Goal: Use online tool/utility: Utilize a website feature to perform a specific function

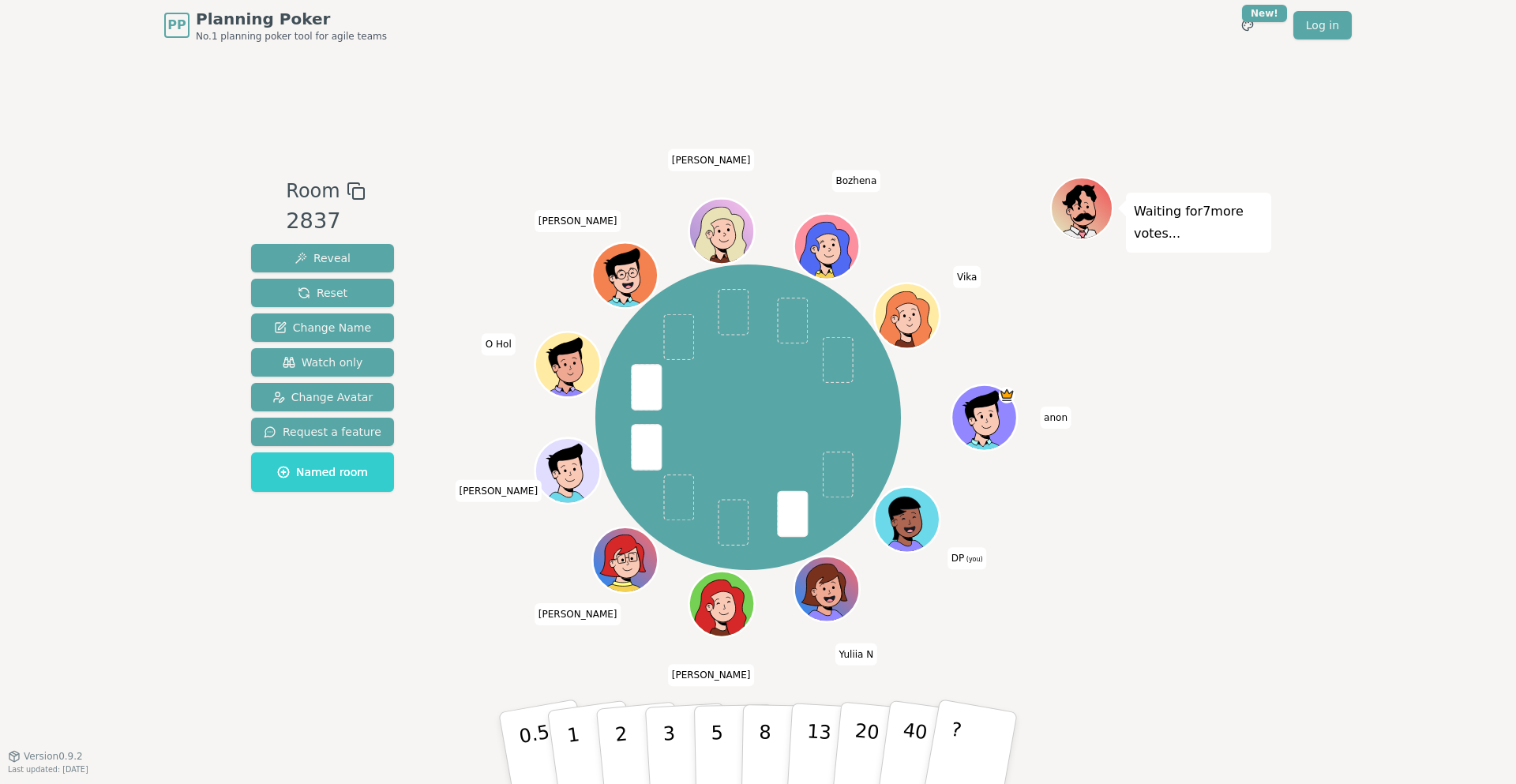
click at [409, 589] on div "Room 2837 Reveal Reset Change Name Watch only Change Avatar Request a feature N…" at bounding box center [758, 402] width 1027 height 452
click at [629, 739] on button "2" at bounding box center [640, 749] width 90 height 125
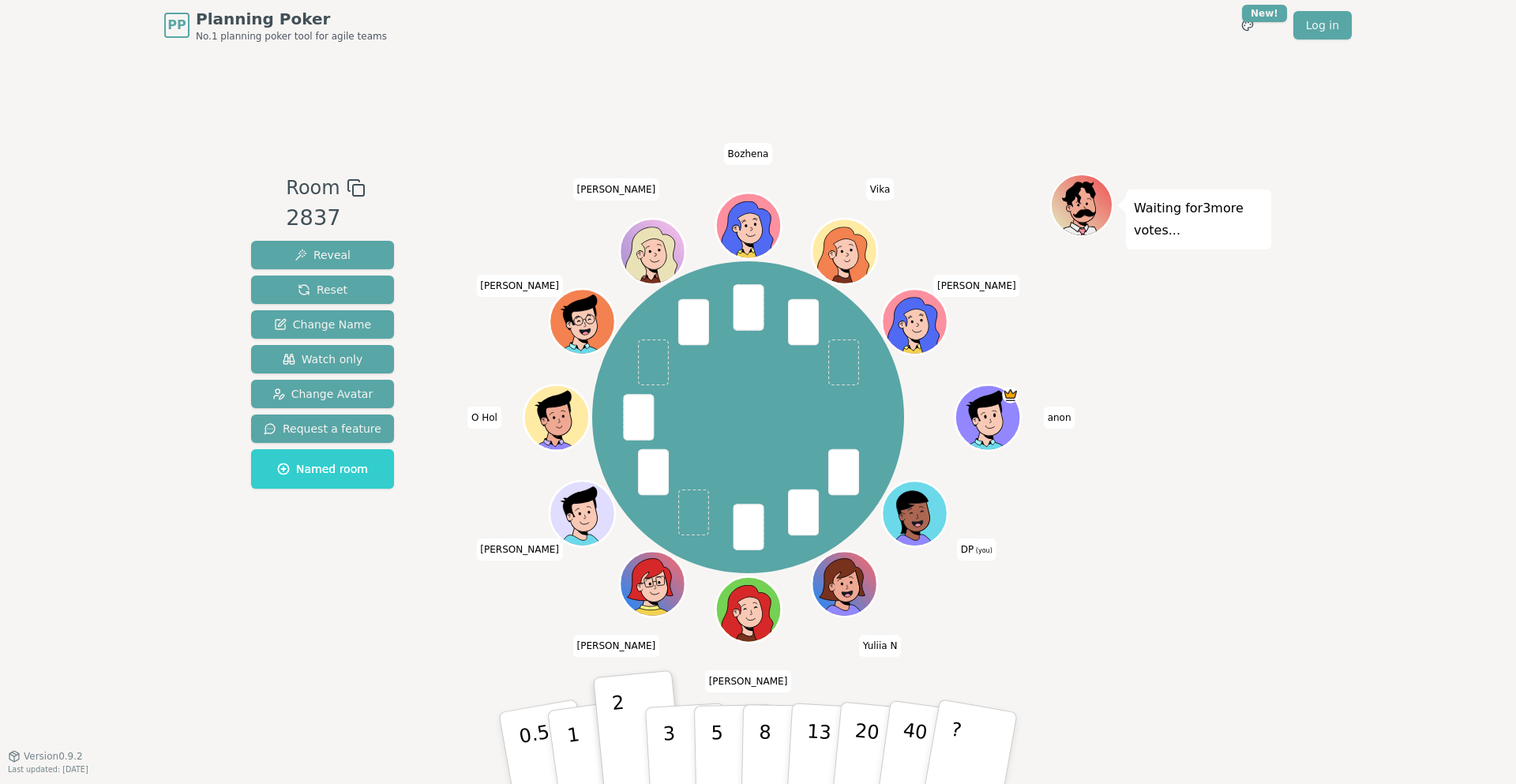
click at [1003, 455] on div "PP Planning Poker No.1 planning poker tool for agile teams Toggle theme New! Lo…" at bounding box center [758, 392] width 1516 height 784
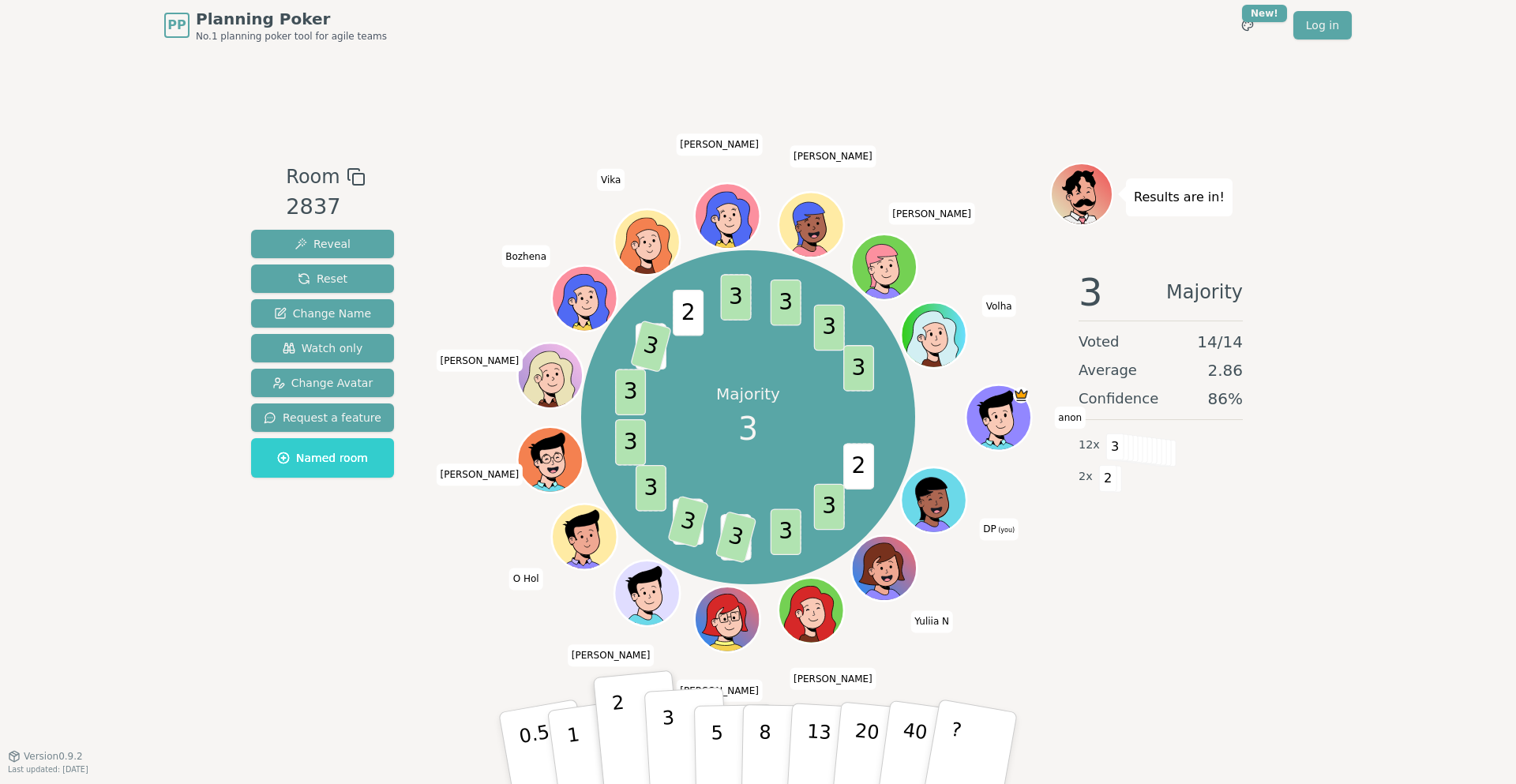
click at [670, 739] on p "3" at bounding box center [670, 750] width 17 height 86
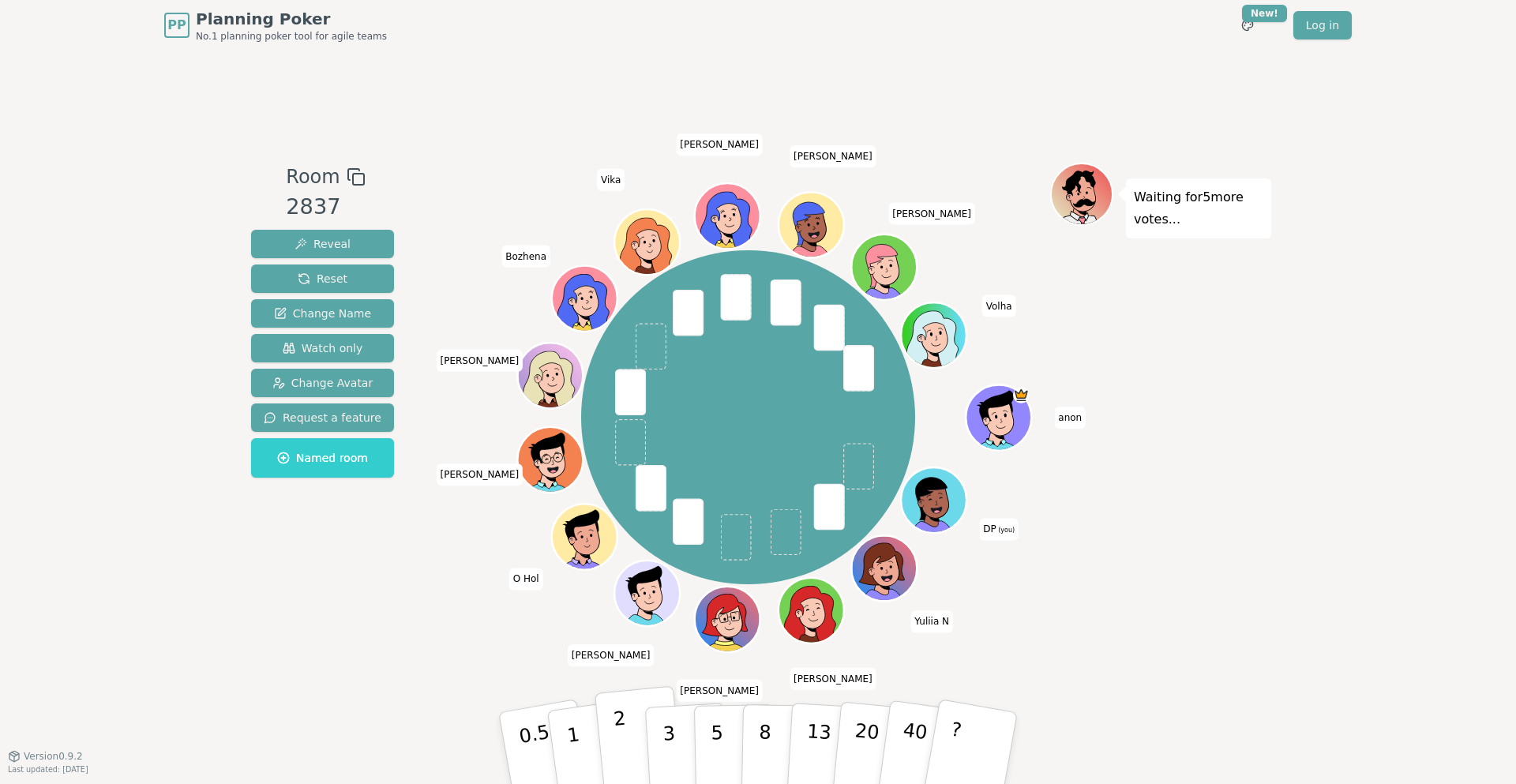
click at [619, 731] on p "2" at bounding box center [623, 751] width 21 height 86
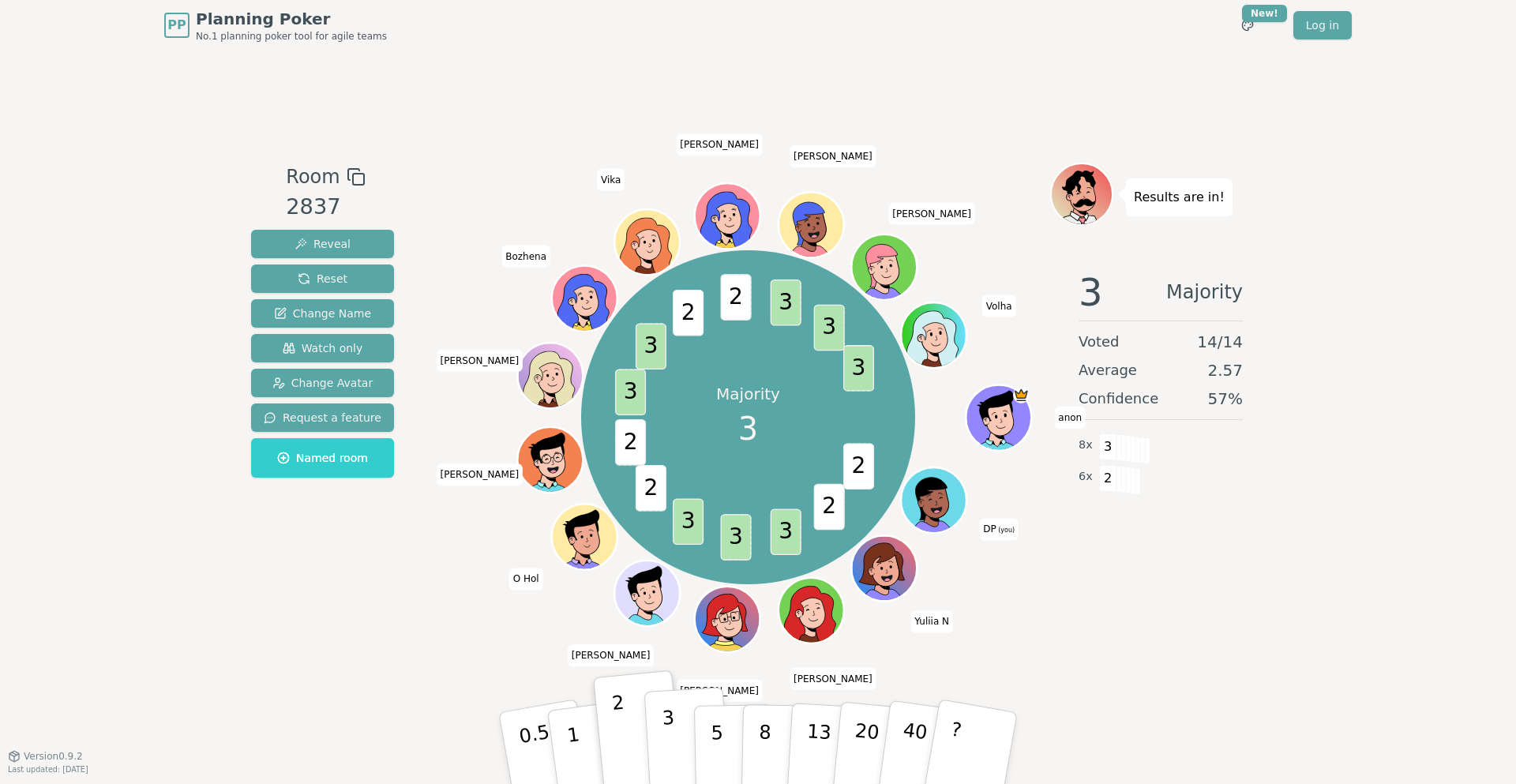
click at [676, 739] on button "3" at bounding box center [687, 749] width 86 height 124
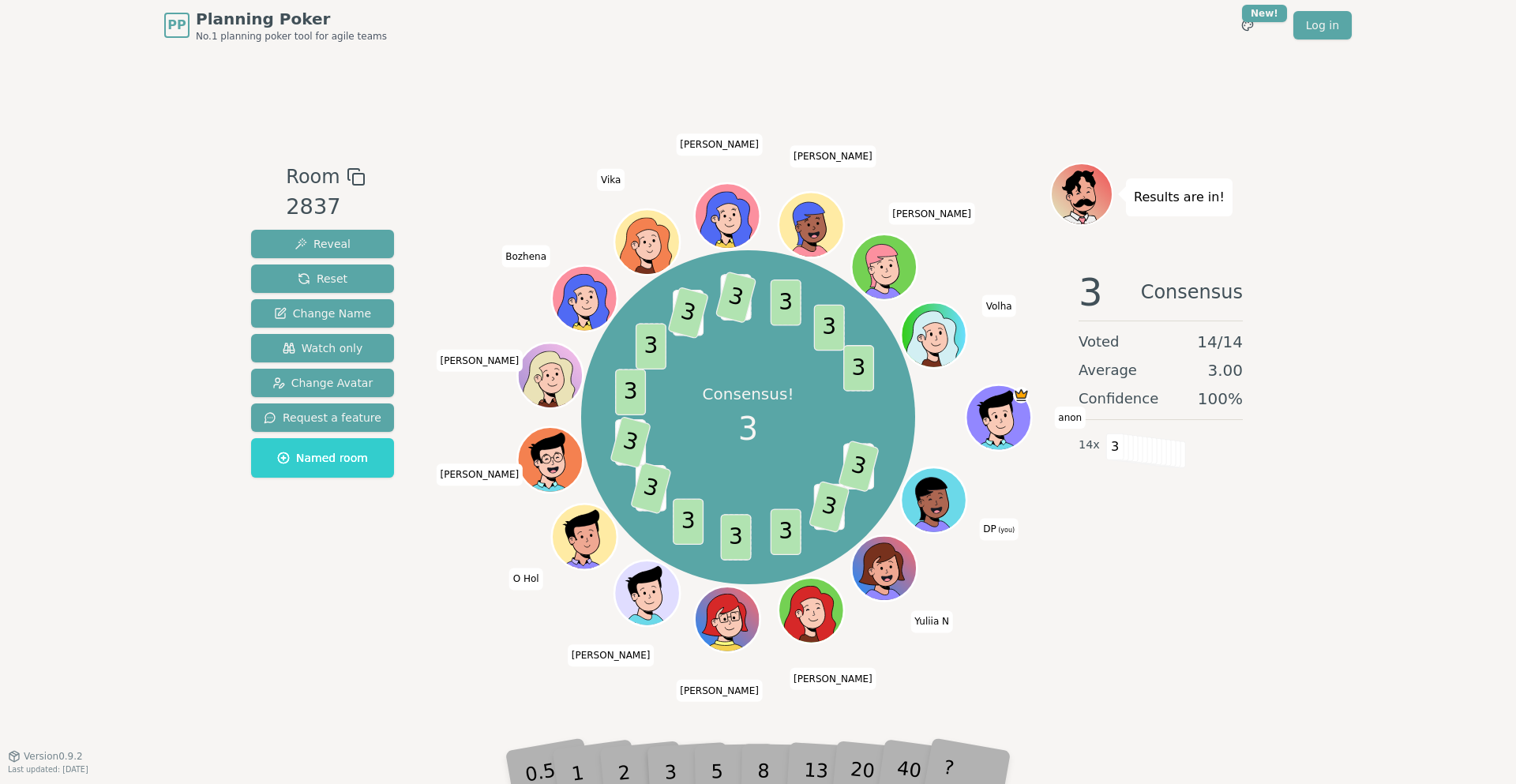
click at [1003, 360] on div "PP Planning Poker No.1 planning poker tool for agile teams Toggle theme New! Lo…" at bounding box center [758, 392] width 1516 height 784
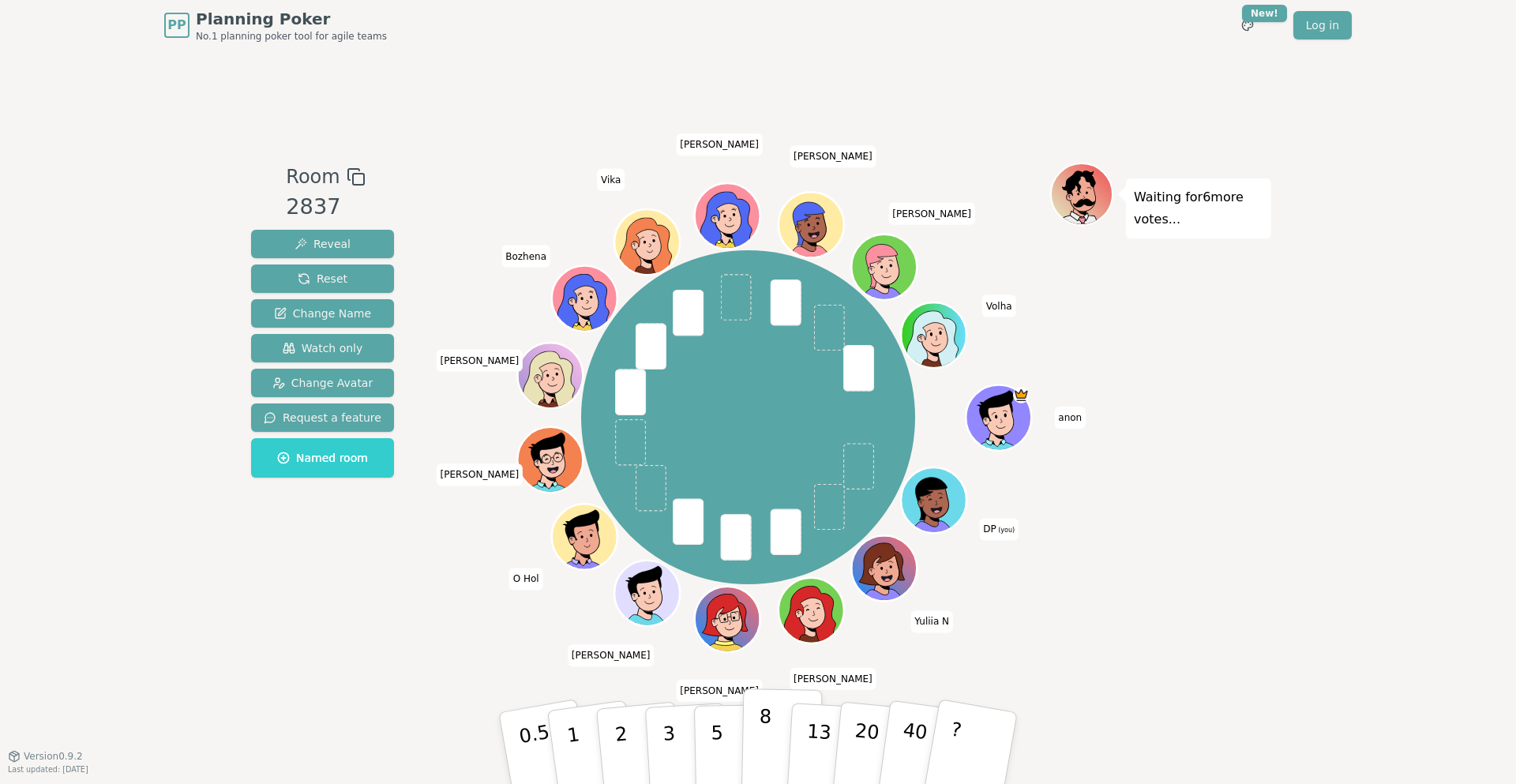
click at [762, 729] on p "8" at bounding box center [764, 747] width 13 height 85
click at [762, 739] on p "8" at bounding box center [764, 747] width 13 height 85
